Goal: Check status: Check status

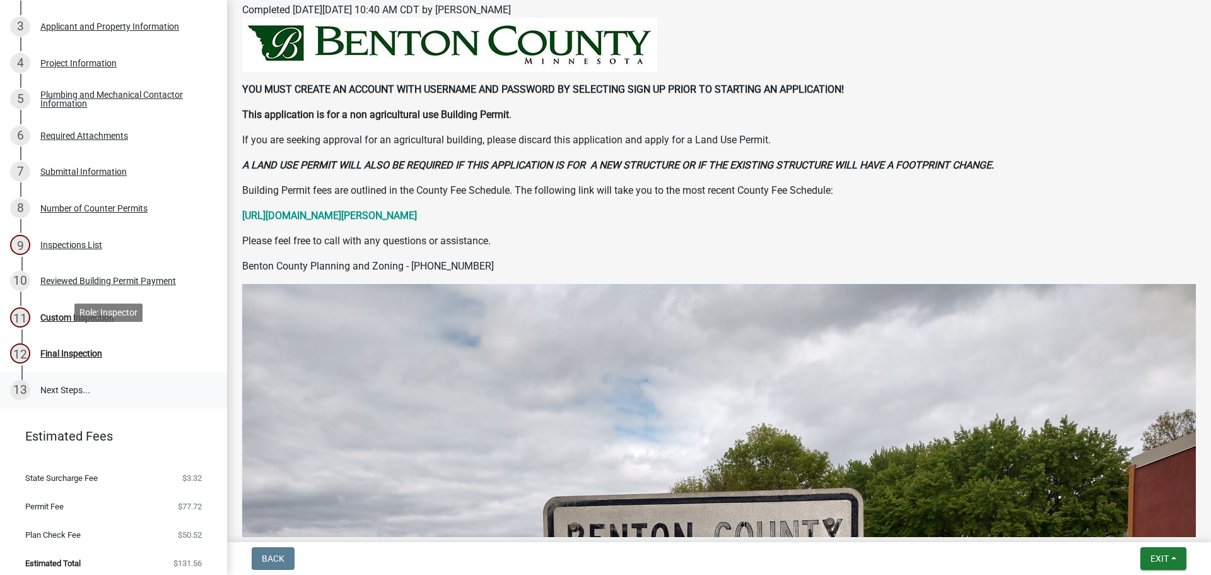
scroll to position [225, 0]
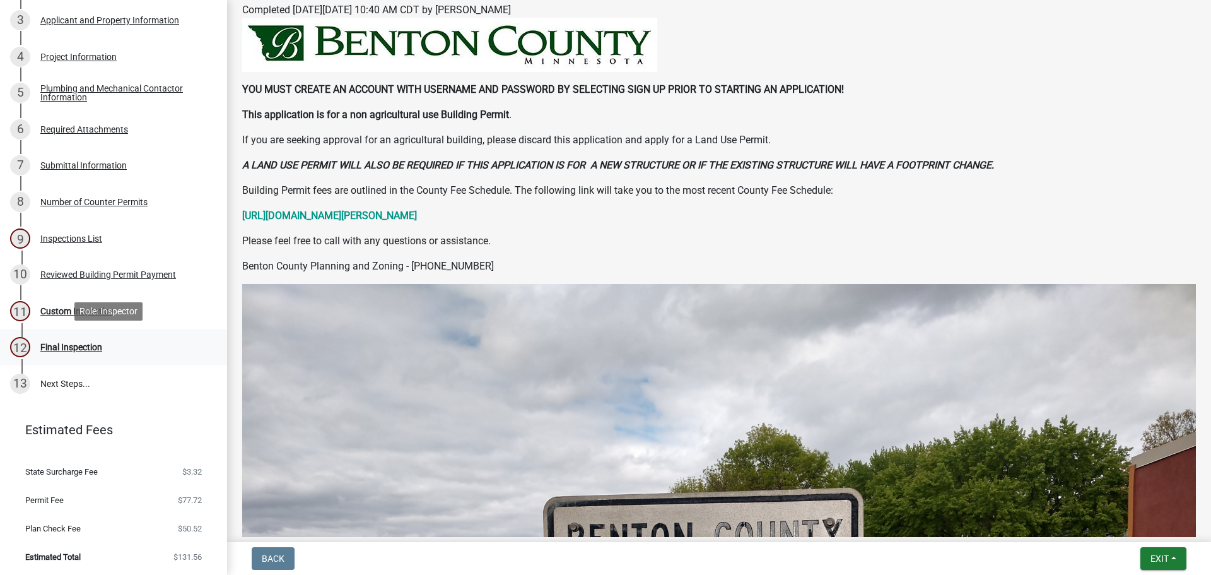
click at [86, 348] on div "Final Inspection" at bounding box center [71, 347] width 62 height 9
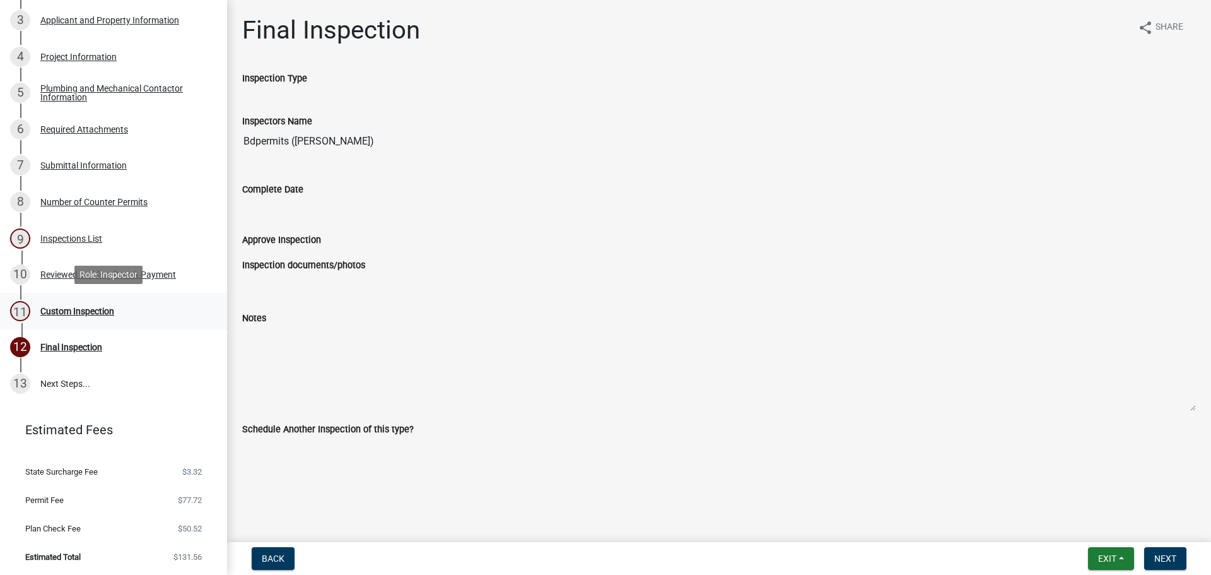
click at [93, 311] on div "Custom Inspection" at bounding box center [77, 311] width 74 height 9
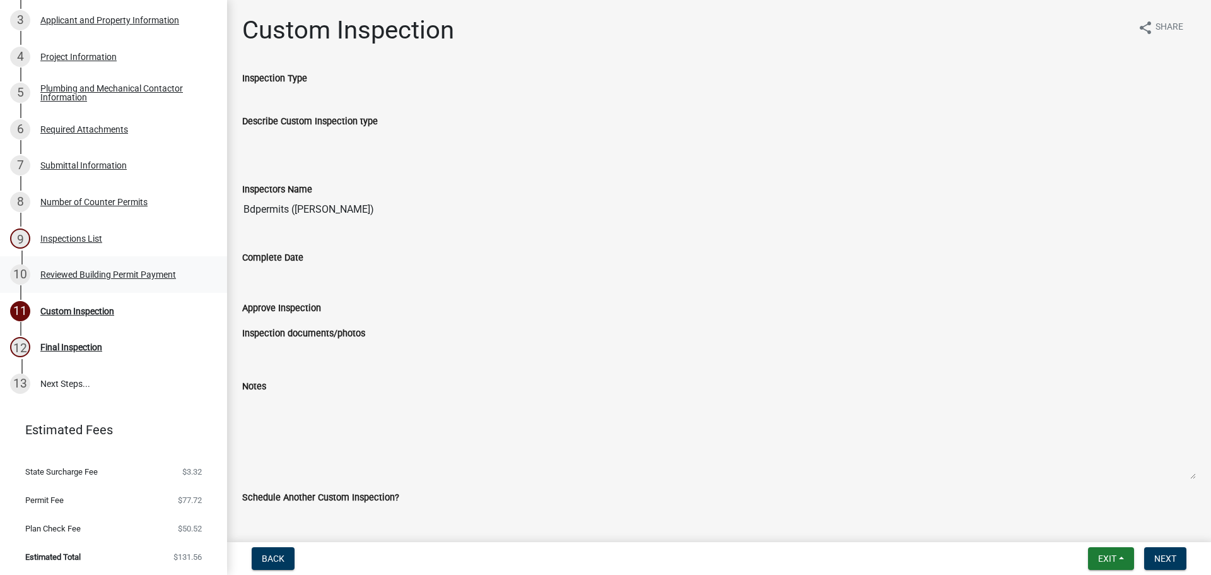
click at [127, 273] on div "Reviewed Building Permit Payment" at bounding box center [108, 274] width 136 height 9
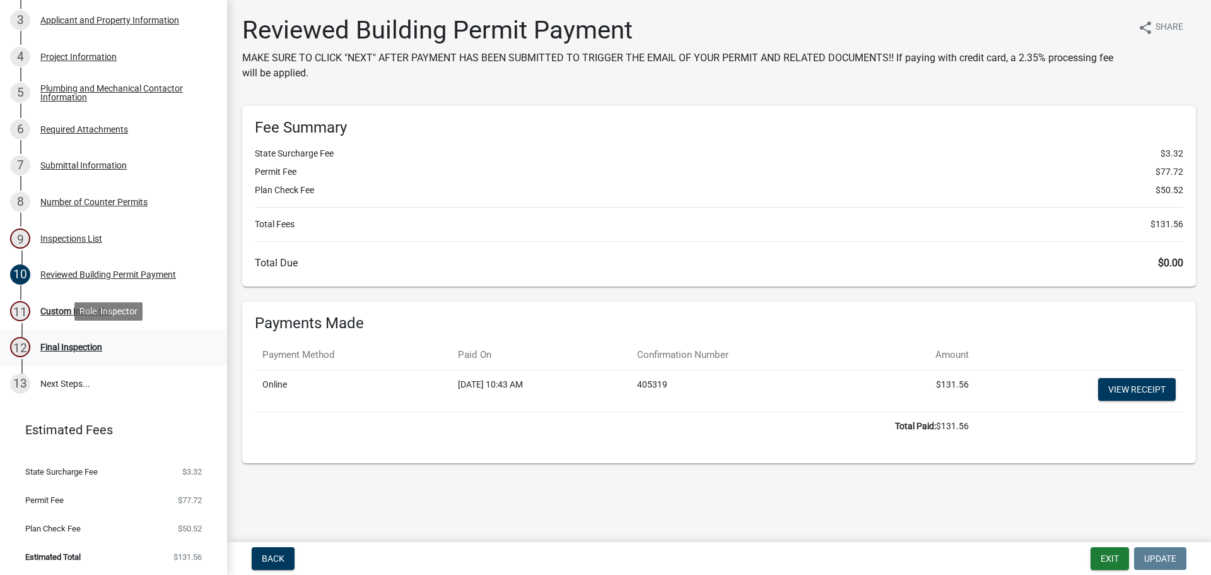
click at [69, 344] on div "Final Inspection" at bounding box center [71, 347] width 62 height 9
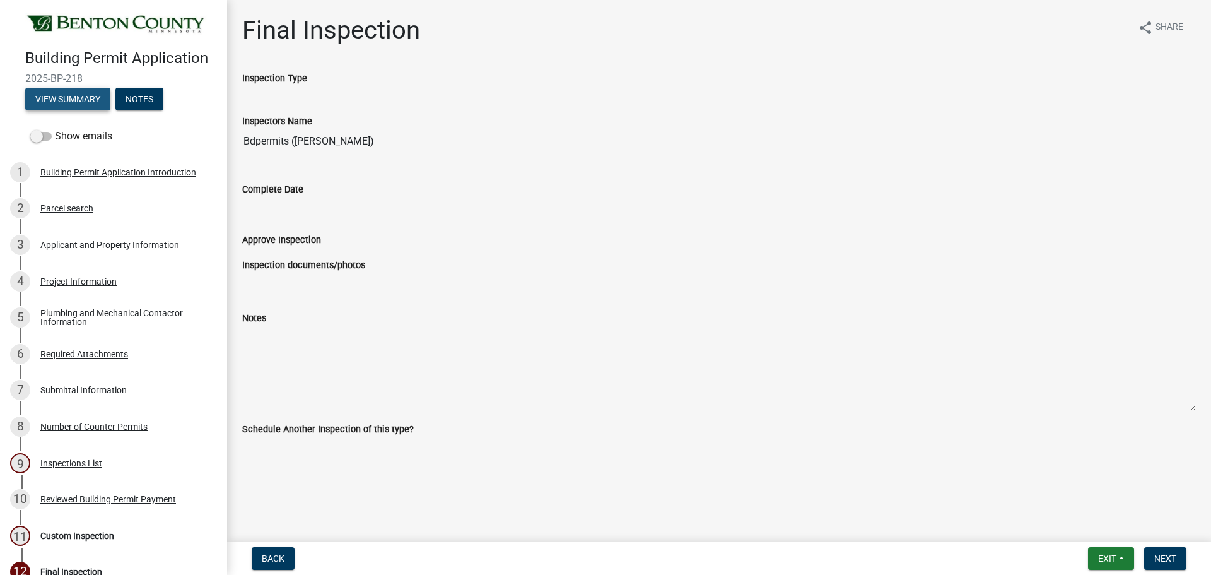
click at [73, 99] on button "View Summary" at bounding box center [67, 99] width 85 height 23
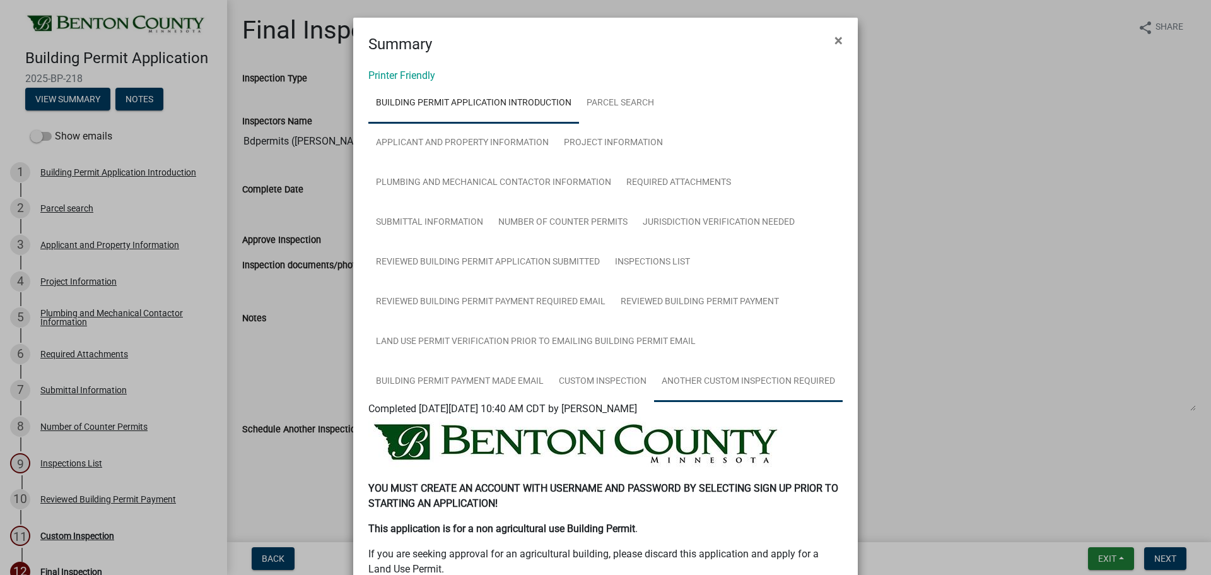
click at [654, 402] on link "Another Custom Inspection Required" at bounding box center [748, 381] width 189 height 40
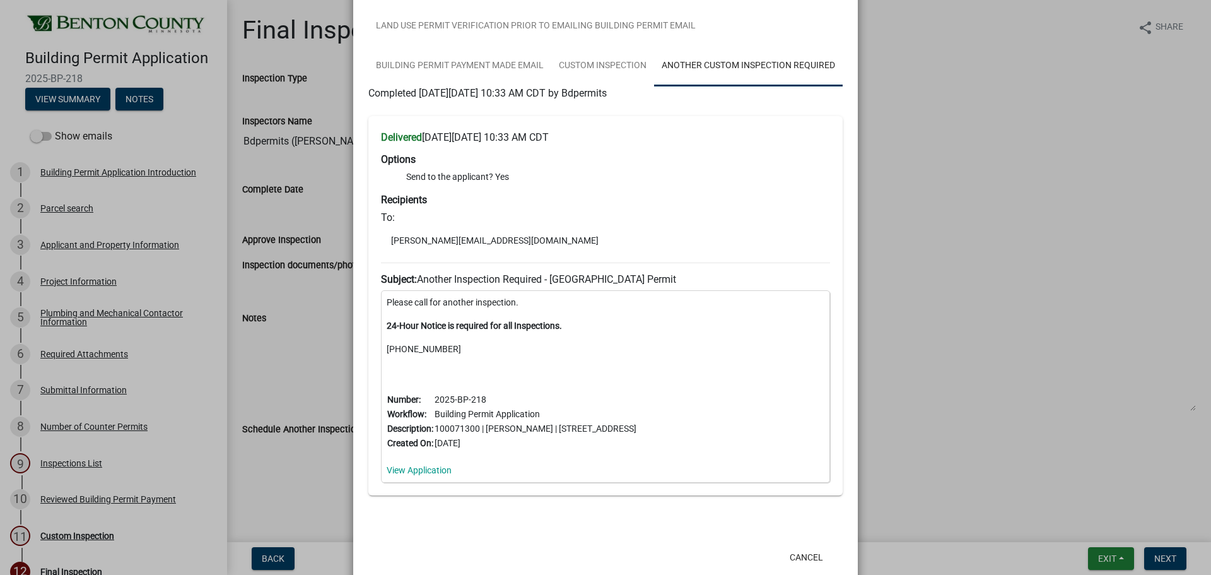
scroll to position [378, 0]
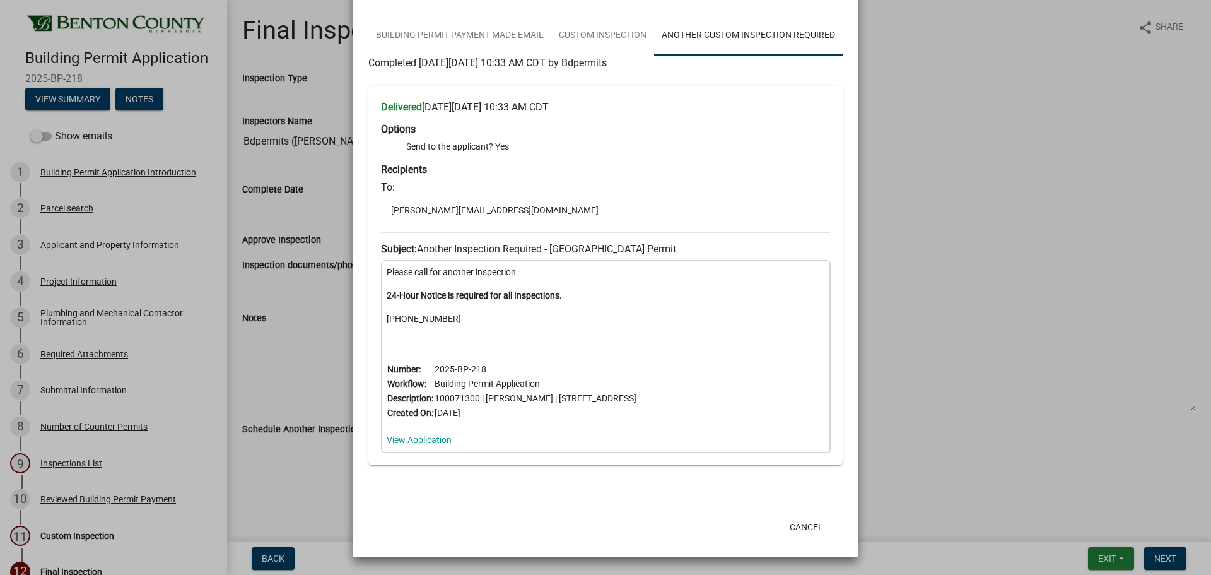
click at [99, 503] on ngb-modal-window "Summary × Printer Friendly Building Permit Application Introduction Parcel sear…" at bounding box center [605, 287] width 1211 height 575
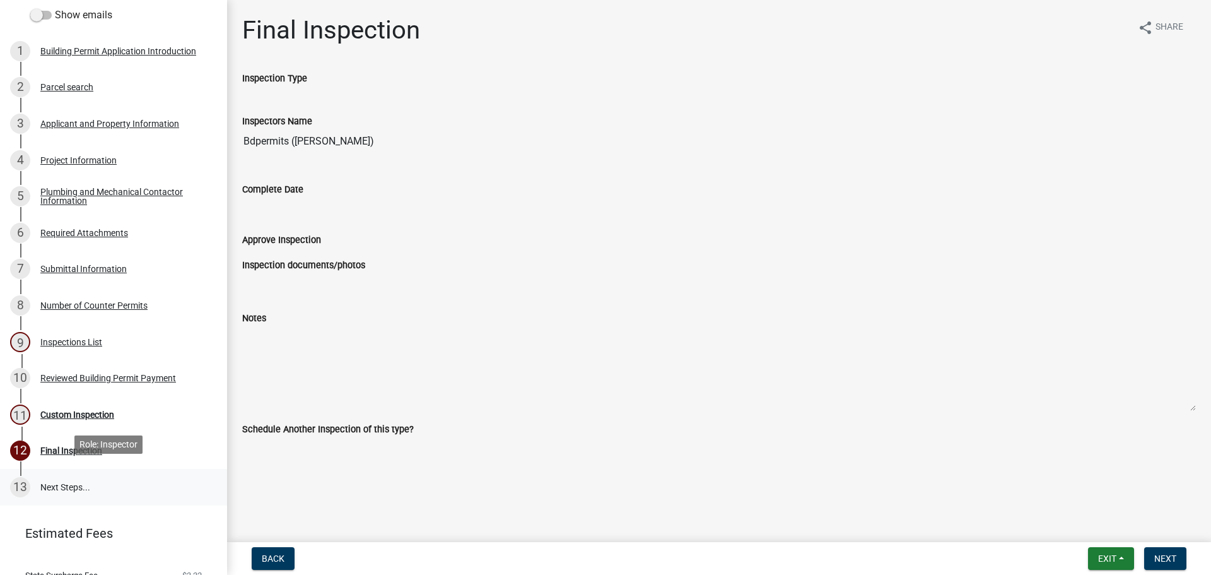
scroll to position [126, 0]
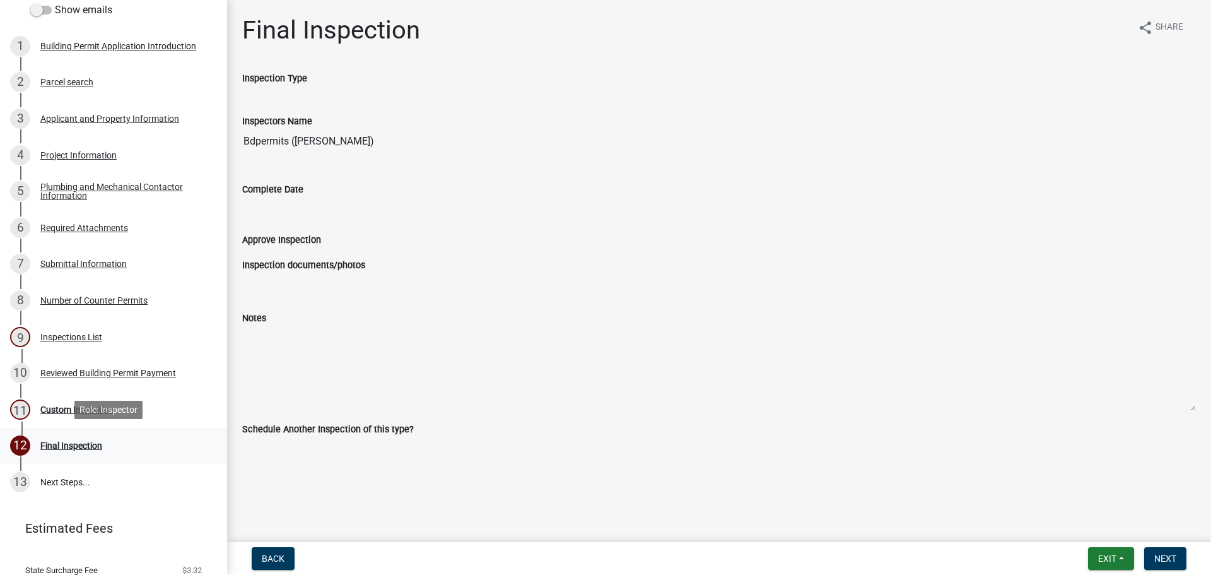
click at [88, 445] on div "Final Inspection" at bounding box center [71, 445] width 62 height 9
click at [72, 484] on link "13 Next Steps..." at bounding box center [113, 482] width 227 height 37
click at [74, 406] on div "Custom Inspection" at bounding box center [77, 409] width 74 height 9
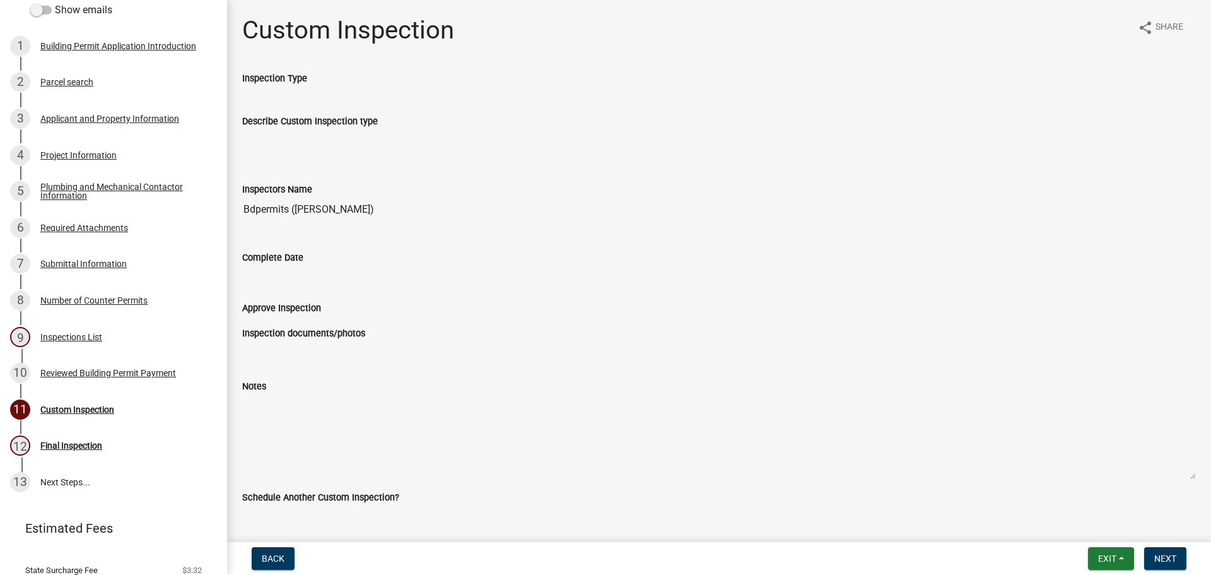
scroll to position [27, 0]
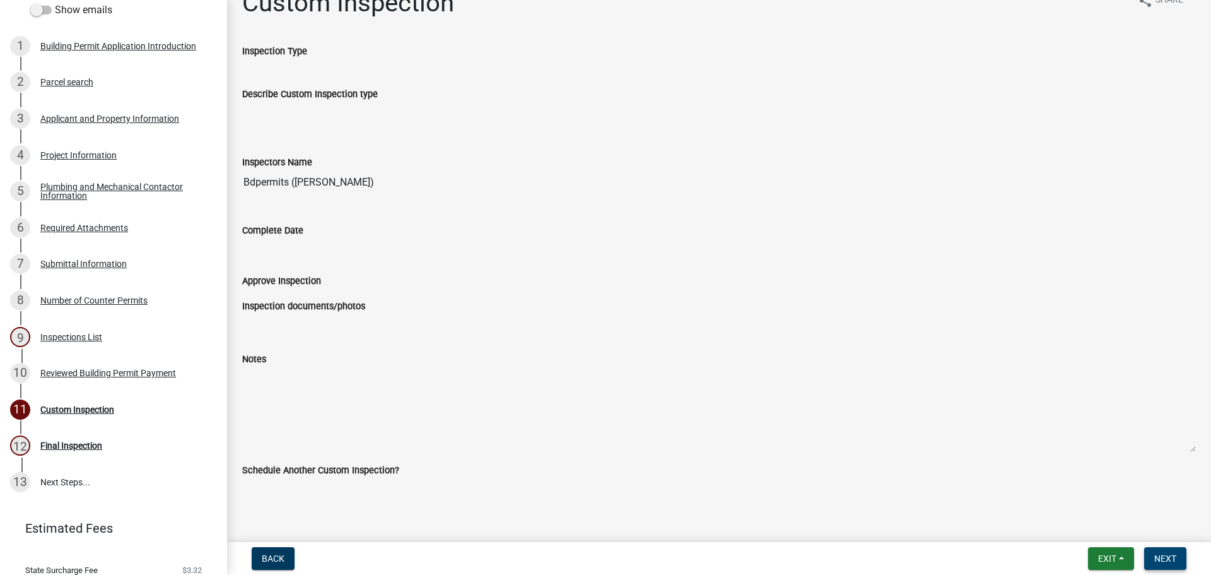
click at [1168, 560] on span "Next" at bounding box center [1165, 558] width 22 height 10
